Goal: Navigation & Orientation: Find specific page/section

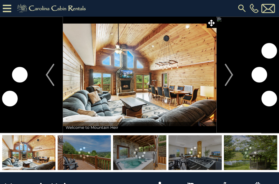
click at [240, 7] on img at bounding box center [242, 8] width 10 height 10
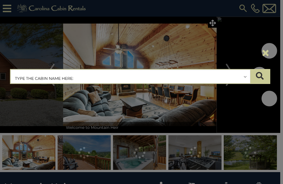
click at [89, 74] on input "text" at bounding box center [130, 77] width 239 height 14
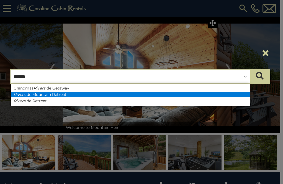
type input "******"
click at [62, 93] on li "Rivers ide Mountain Retreat" at bounding box center [130, 94] width 239 height 5
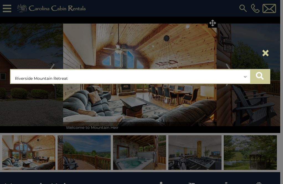
drag, startPoint x: 265, startPoint y: 79, endPoint x: 234, endPoint y: 63, distance: 35.0
click at [265, 78] on button "submit" at bounding box center [259, 76] width 19 height 14
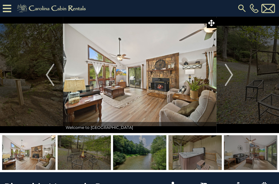
click at [239, 4] on img at bounding box center [242, 8] width 10 height 10
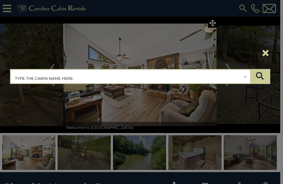
click at [80, 80] on input "text" at bounding box center [130, 77] width 239 height 14
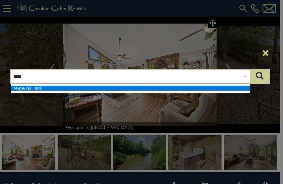
type input "****"
click at [79, 90] on li "Wata uga Flats" at bounding box center [130, 87] width 239 height 5
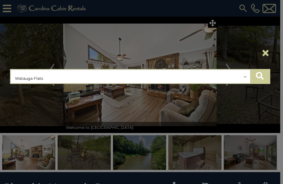
click at [261, 76] on icon "submit" at bounding box center [260, 76] width 8 height 8
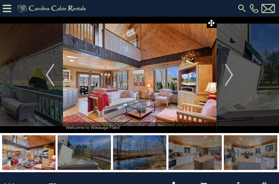
click at [242, 9] on img at bounding box center [242, 8] width 10 height 10
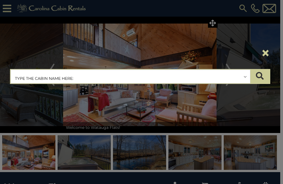
click at [73, 76] on input "text" at bounding box center [130, 77] width 239 height 14
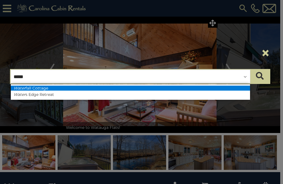
type input "*****"
click at [68, 87] on li "Water fall Cottage" at bounding box center [130, 87] width 239 height 5
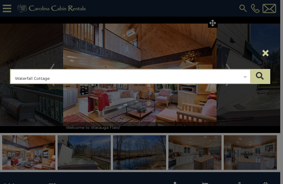
click at [29, 76] on input "text" at bounding box center [130, 77] width 239 height 14
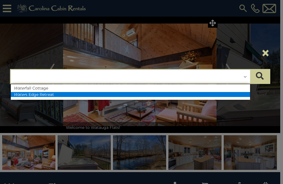
click at [42, 95] on li "Water s Edge Retreat" at bounding box center [130, 94] width 239 height 5
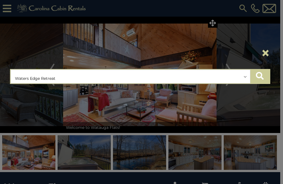
click at [255, 80] on button "submit" at bounding box center [259, 76] width 19 height 14
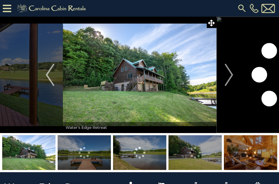
click at [240, 9] on img at bounding box center [242, 8] width 10 height 10
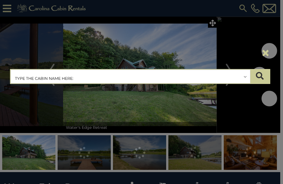
click at [60, 81] on input "text" at bounding box center [130, 77] width 239 height 14
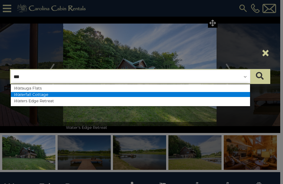
type input "***"
click at [52, 92] on li "Wat erfall Cottage" at bounding box center [130, 94] width 239 height 5
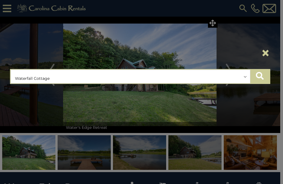
click at [256, 75] on icon "submit" at bounding box center [260, 76] width 8 height 8
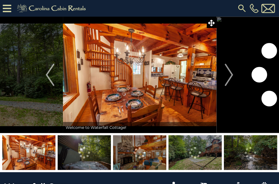
scroll to position [41, 0]
